Goal: Task Accomplishment & Management: Manage account settings

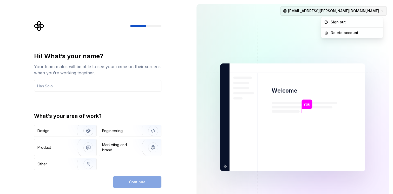
click at [378, 11] on html "Hi! What’s your name? Your team mates will be able to see your name on their sc…" at bounding box center [196, 97] width 393 height 194
click at [351, 34] on div "Delete account" at bounding box center [355, 32] width 49 height 5
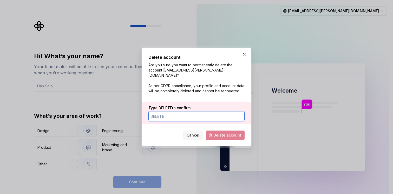
click at [207, 116] on input "Type DELETE to confirm" at bounding box center [196, 116] width 96 height 9
type input "DELETE"
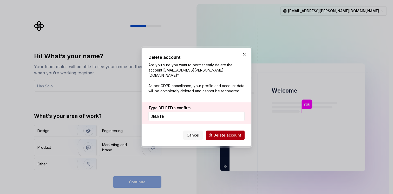
click at [231, 134] on span "Delete account" at bounding box center [227, 135] width 28 height 5
